Goal: Task Accomplishment & Management: Manage account settings

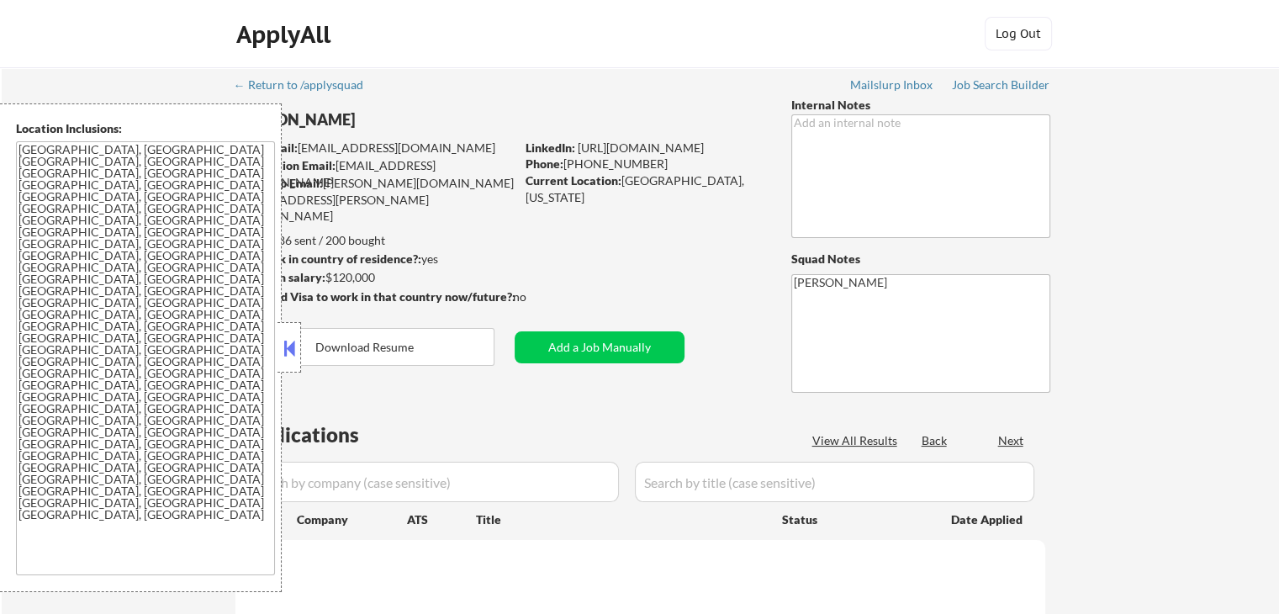
select select ""pending""
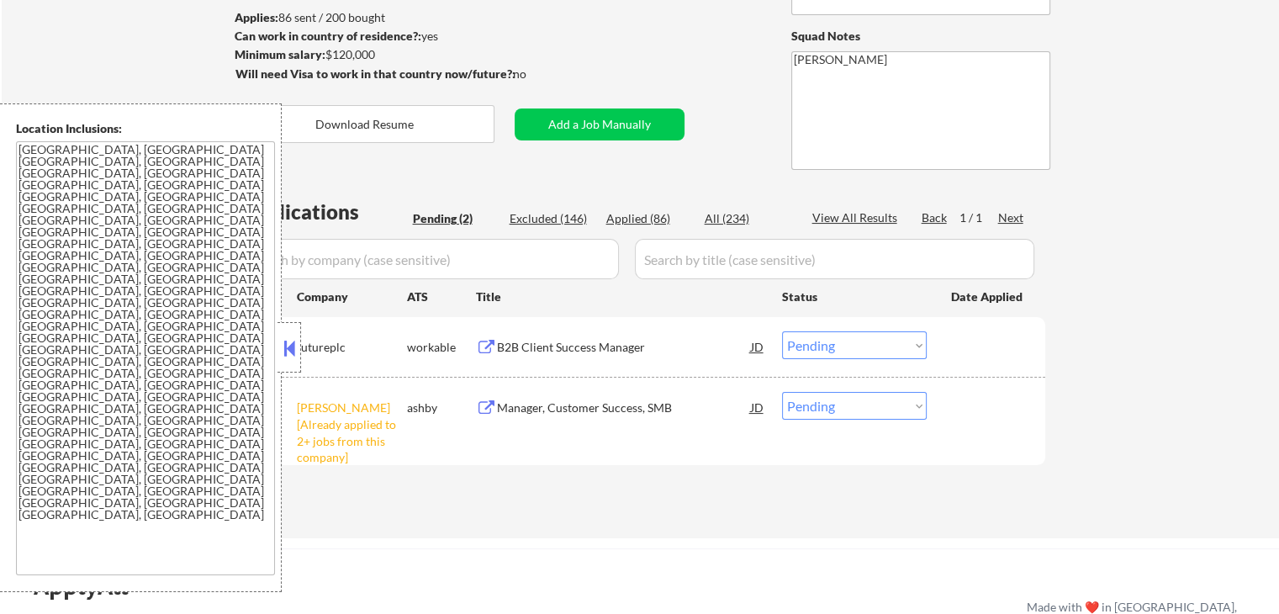
scroll to position [252, 0]
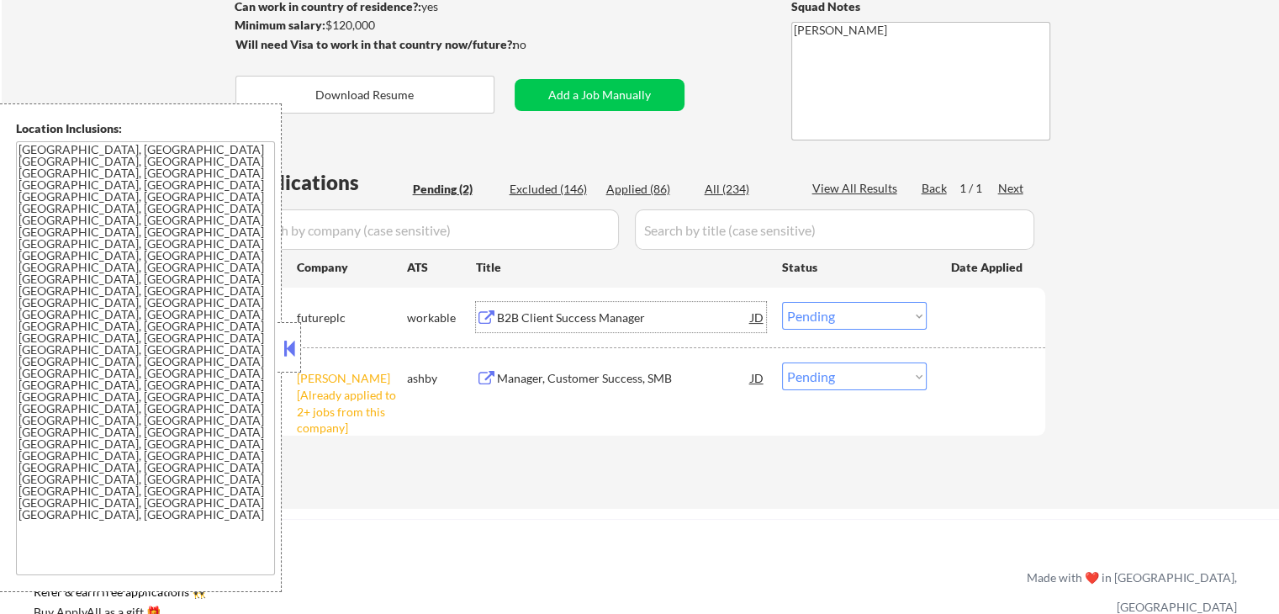
click at [582, 315] on div "B2B Client Success Manager" at bounding box center [624, 317] width 254 height 17
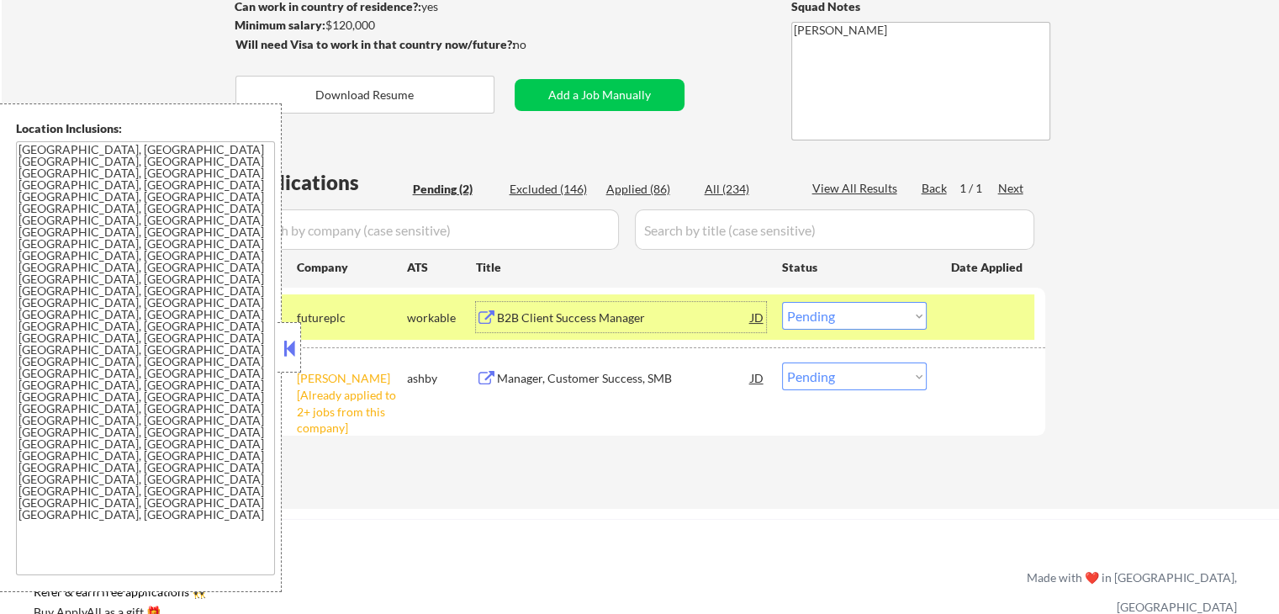
click at [872, 313] on select "Choose an option... Pending Applied Excluded (Questions) Excluded (Expired) Exc…" at bounding box center [854, 316] width 145 height 28
click at [782, 302] on select "Choose an option... Pending Applied Excluded (Questions) Excluded (Expired) Exc…" at bounding box center [854, 316] width 145 height 28
click at [596, 377] on div "Manager, Customer Success, SMB" at bounding box center [624, 378] width 254 height 17
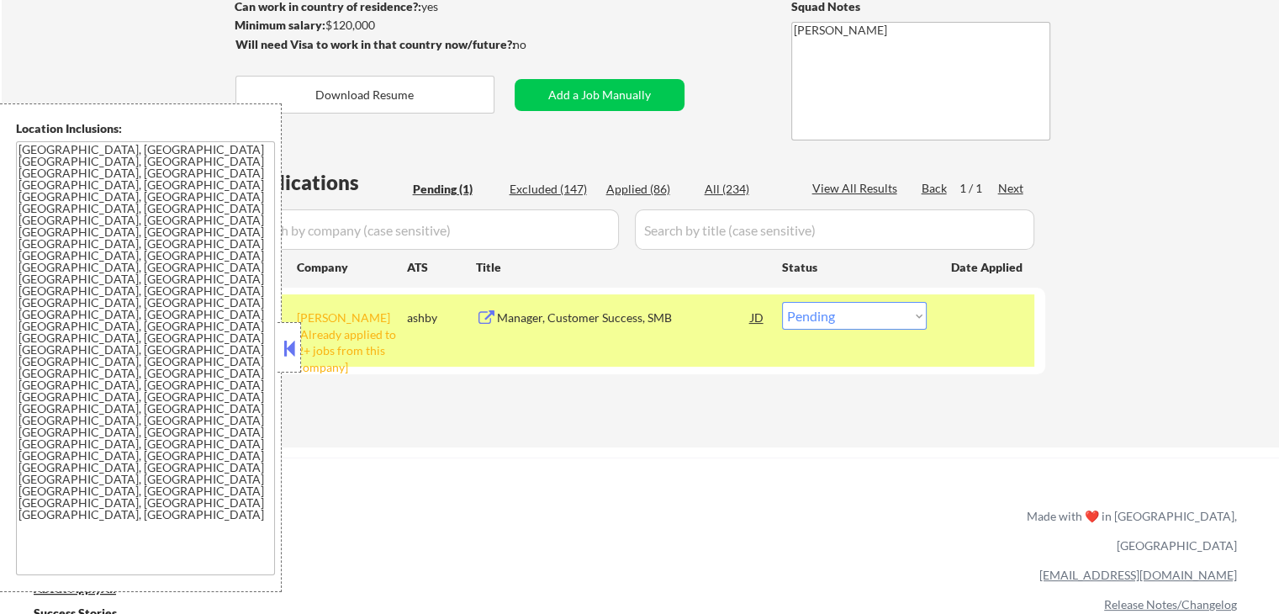
drag, startPoint x: 851, startPoint y: 315, endPoint x: 856, endPoint y: 327, distance: 12.8
click at [852, 318] on select "Choose an option... Pending Applied Excluded (Questions) Excluded (Expired) Exc…" at bounding box center [854, 316] width 145 height 28
select select ""applied""
click at [782, 302] on select "Choose an option... Pending Applied Excluded (Questions) Excluded (Expired) Exc…" at bounding box center [854, 316] width 145 height 28
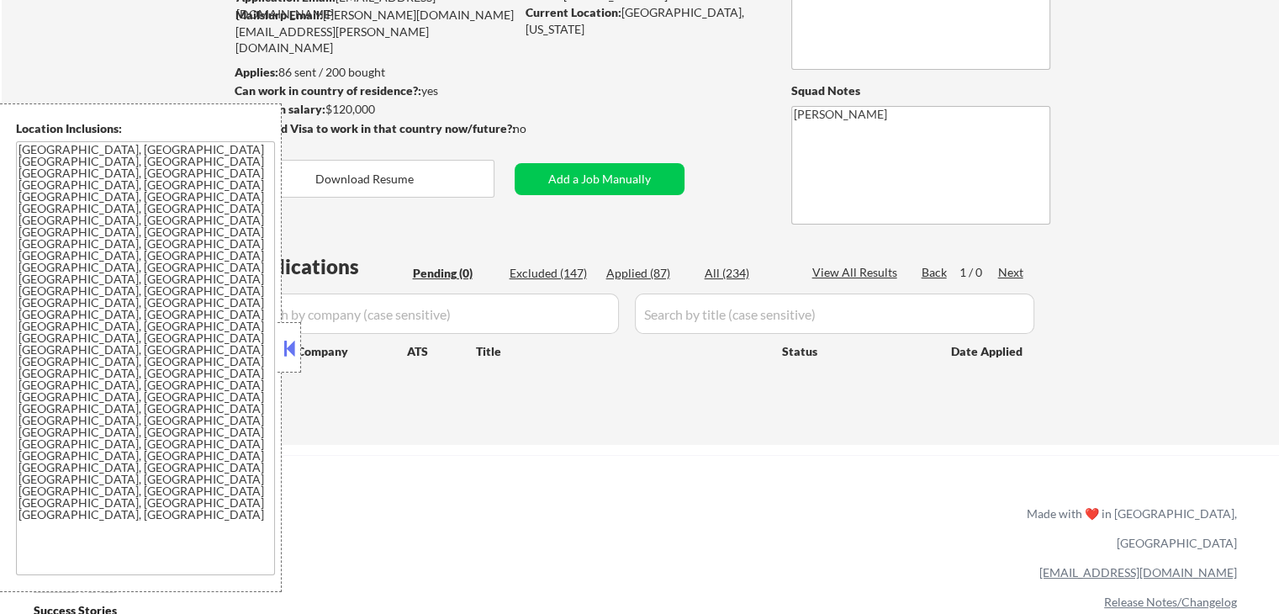
scroll to position [84, 0]
